Goal: Communication & Community: Share content

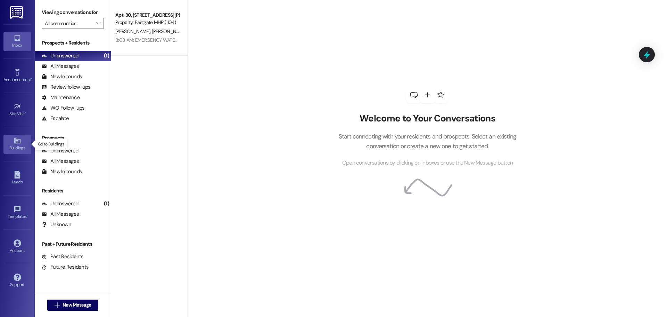
click at [12, 142] on link "Buildings" at bounding box center [17, 143] width 28 height 19
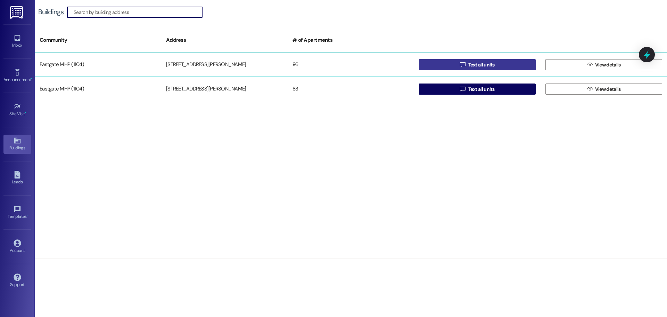
click at [468, 67] on span "Text all units" at bounding box center [481, 64] width 26 height 7
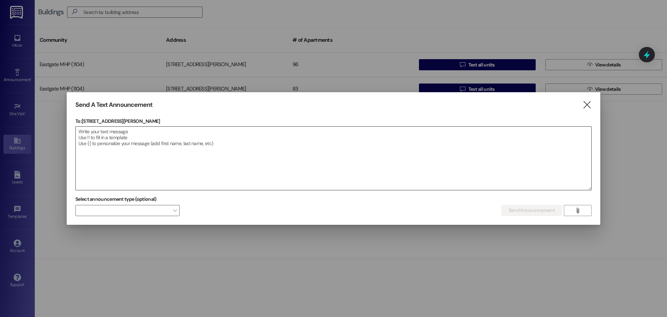
click at [187, 147] on textarea at bounding box center [334, 157] width 516 height 63
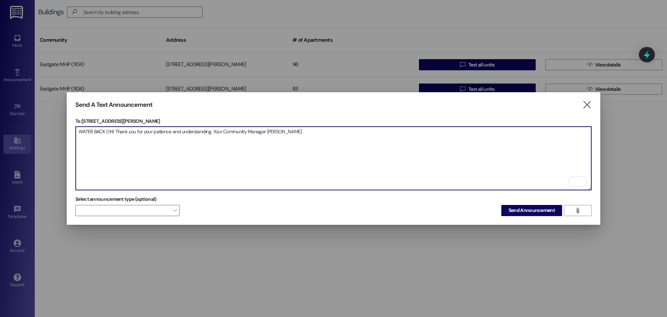
drag, startPoint x: 77, startPoint y: 130, endPoint x: 381, endPoint y: 142, distance: 303.9
click at [381, 142] on textarea "WATER BACK ON! Thank you for your patience and understanding. Your Community Ma…" at bounding box center [334, 157] width 516 height 63
paste textarea "EMERGENCY WATER SHUT OFF, [DATE] 10:00 AM until further notice for repairs. We …"
type textarea "EMERGENCY WATER SHUT OFF, [DATE] 10:00 AM until further notice for repairs. We …"
click at [343, 152] on textarea "EMERGENCY WATER SHUT OFF, [DATE] 10:00 AM until further notice for repairs. We …" at bounding box center [334, 157] width 516 height 63
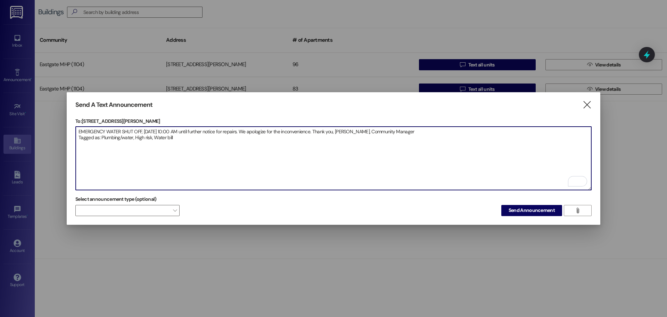
drag, startPoint x: 79, startPoint y: 129, endPoint x: 412, endPoint y: 147, distance: 333.7
click at [412, 147] on textarea "EMERGENCY WATER SHUT OFF, [DATE] 10:00 AM until further notice for repairs. We …" at bounding box center [334, 157] width 516 height 63
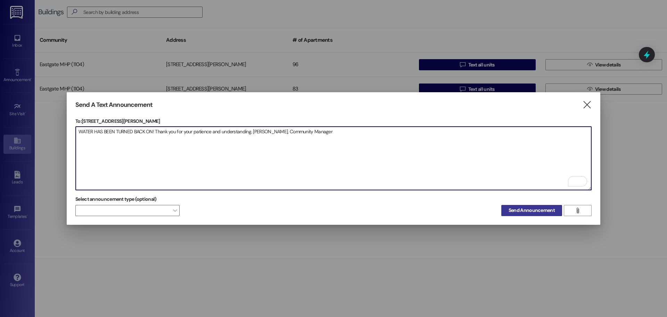
type textarea "WATER HAS BEEN TURNED BACK ON! Thank you for your patience and understanding. […"
click at [519, 207] on span "Send Announcement" at bounding box center [532, 209] width 46 height 7
